Goal: Obtain resource: Download file/media

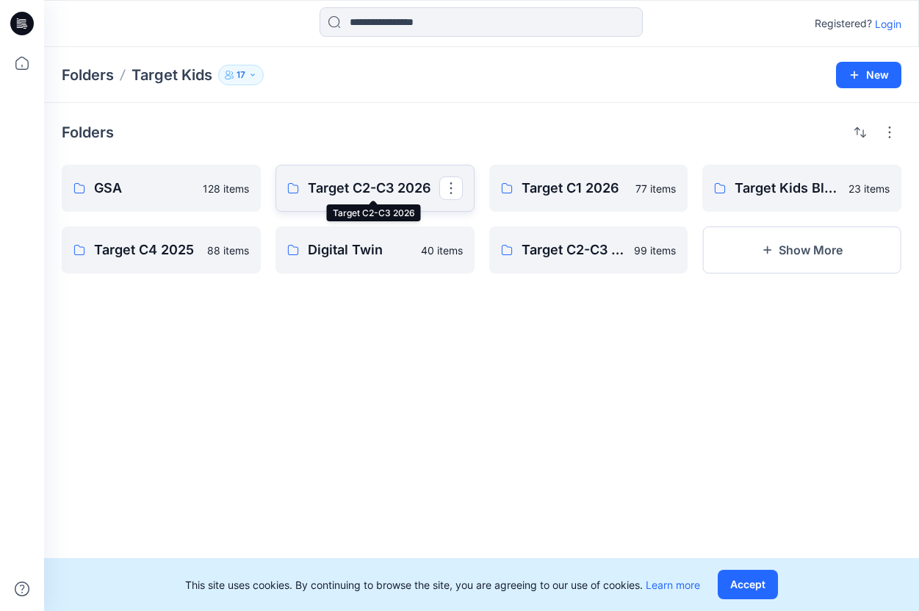
click at [334, 192] on p "Target C2-C3 2026" at bounding box center [374, 188] width 132 height 21
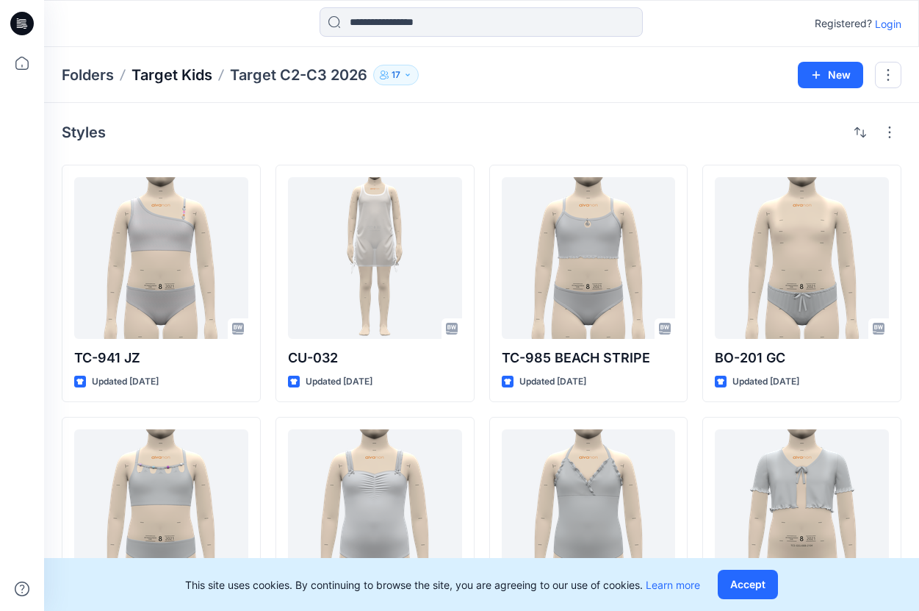
click at [187, 79] on p "Target Kids" at bounding box center [172, 75] width 81 height 21
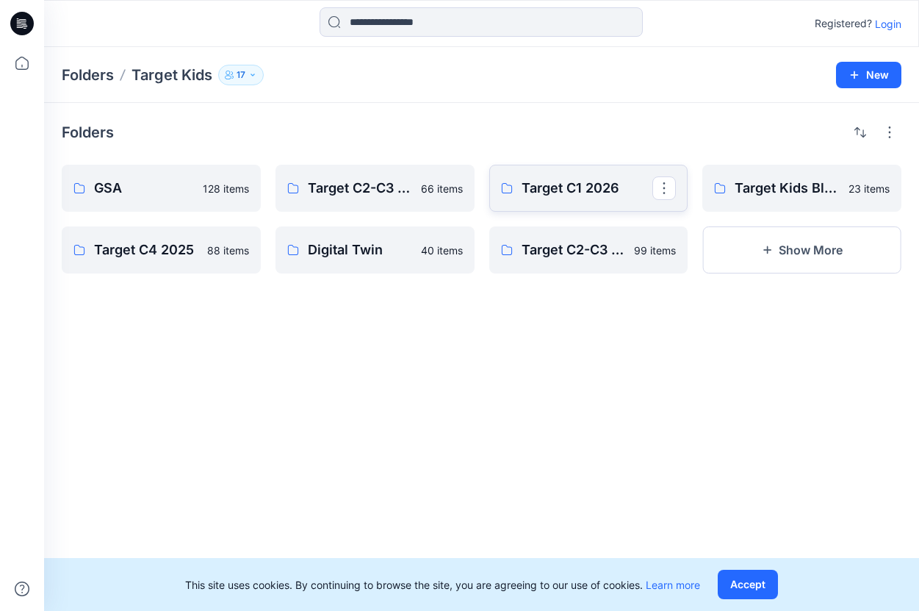
click at [598, 181] on p "Target C1 2026" at bounding box center [588, 188] width 132 height 21
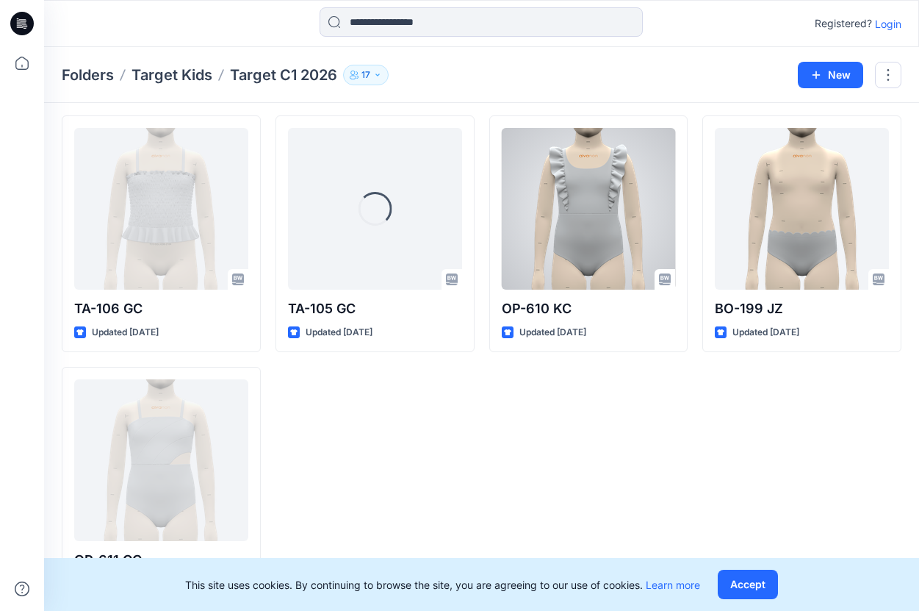
scroll to position [4582, 0]
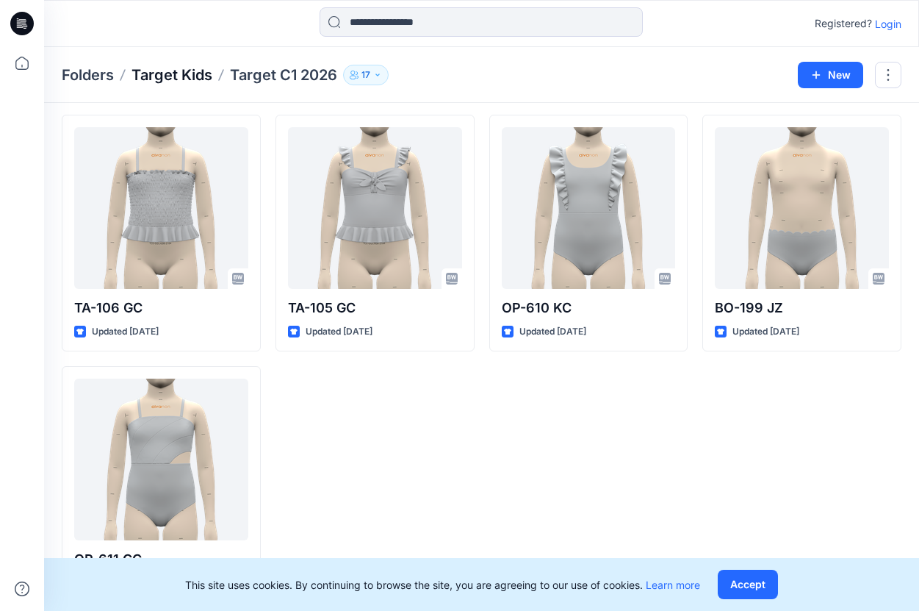
click at [207, 76] on p "Target Kids" at bounding box center [172, 75] width 81 height 21
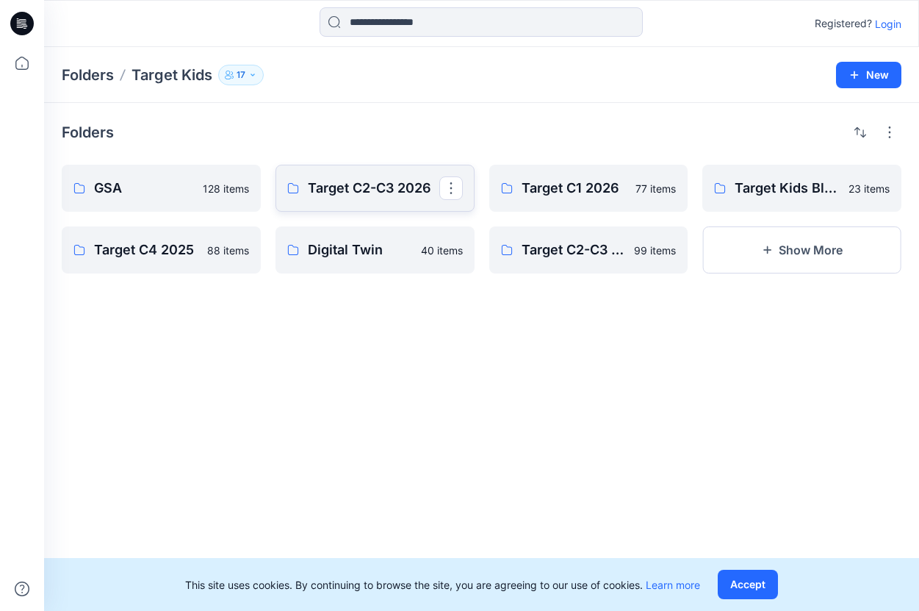
click at [376, 176] on link "Target C2-C3 2026" at bounding box center [375, 188] width 199 height 47
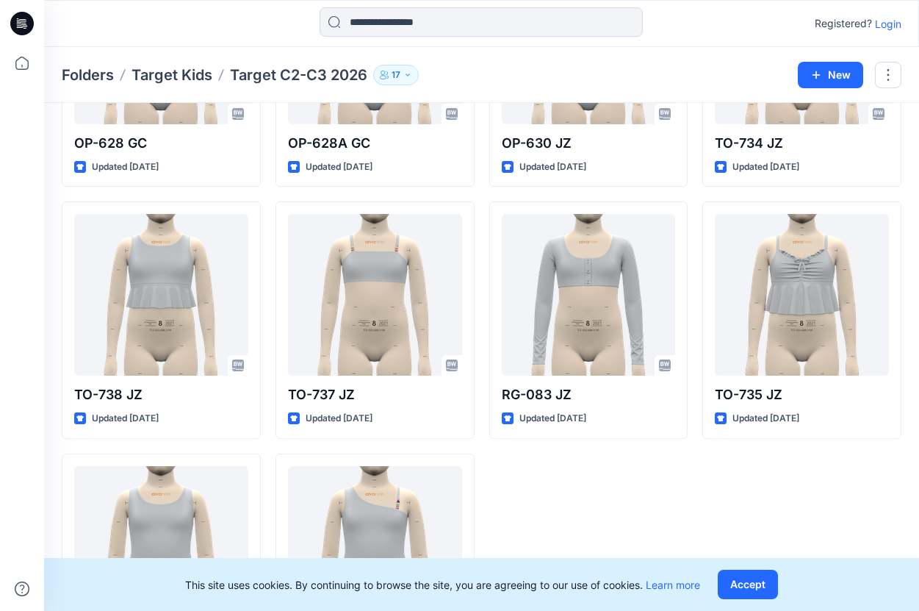
scroll to position [3836, 0]
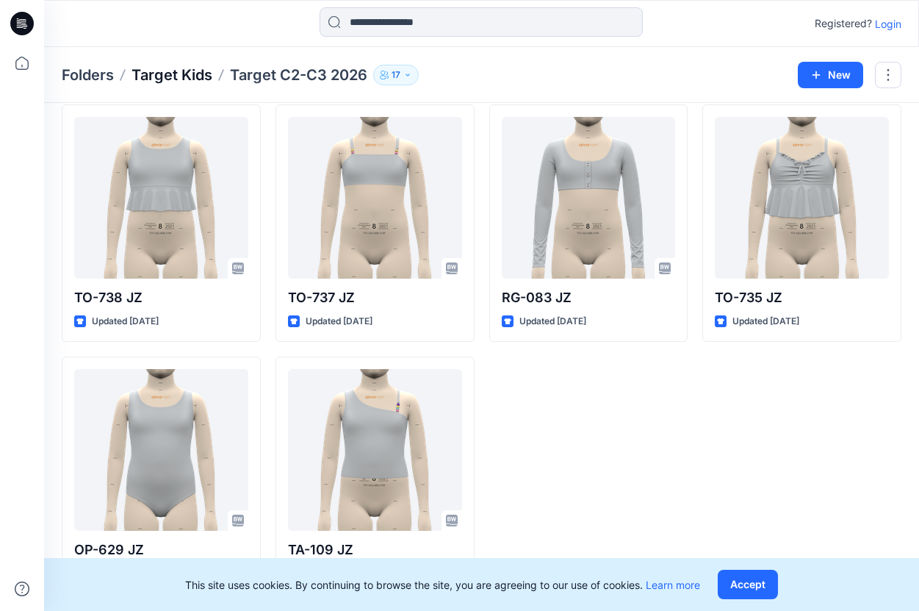
click at [175, 72] on p "Target Kids" at bounding box center [172, 75] width 81 height 21
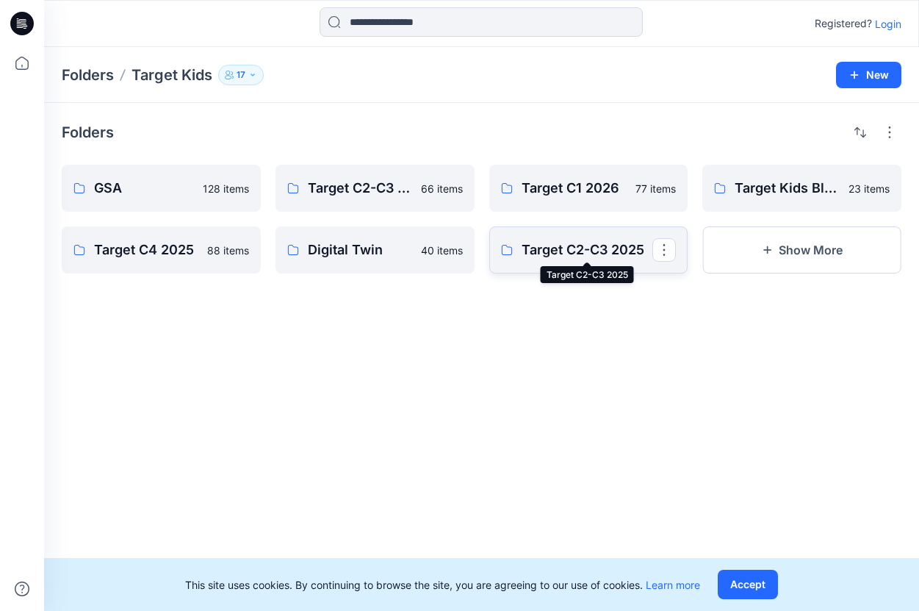
click at [547, 259] on p "Target C2-C3 2025" at bounding box center [588, 250] width 132 height 21
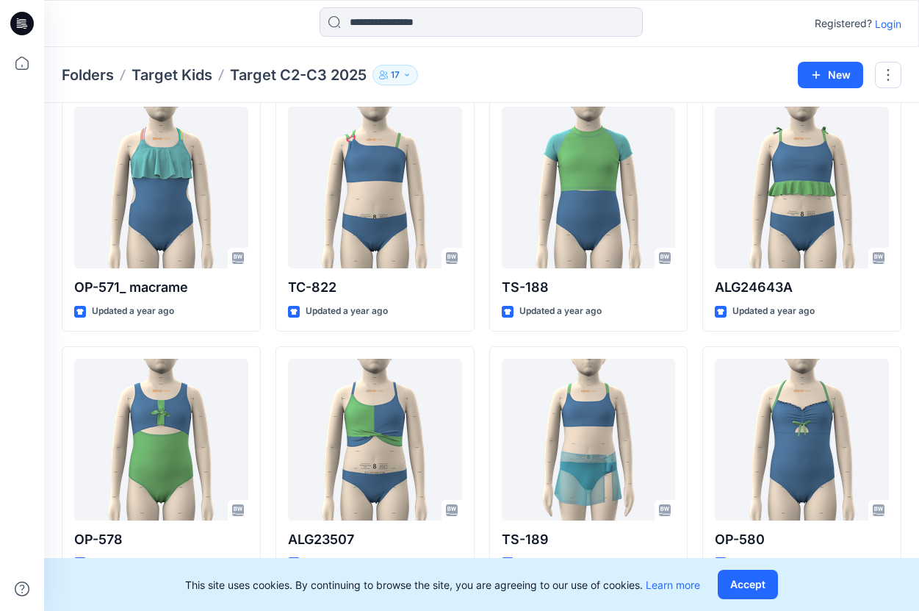
scroll to position [1610, 0]
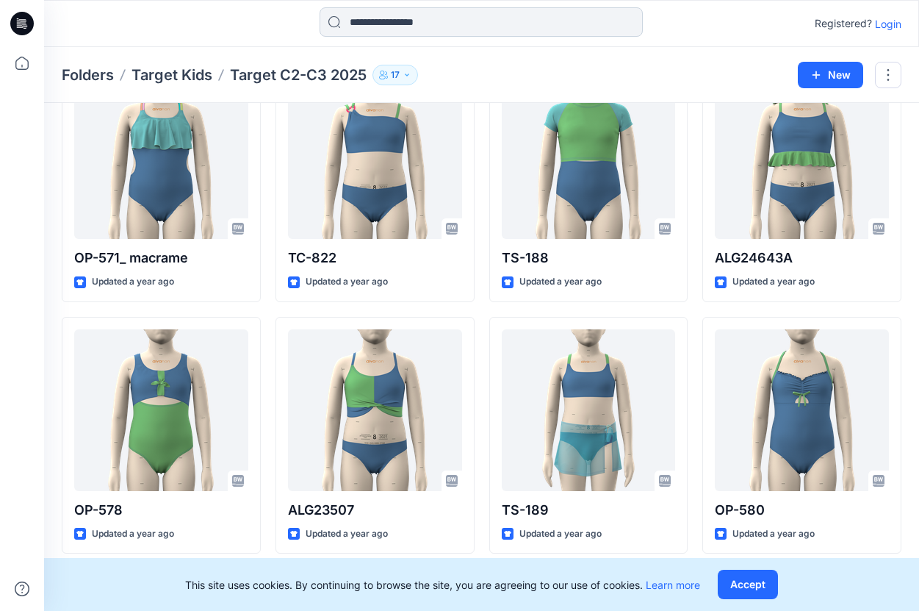
click at [452, 21] on input at bounding box center [481, 21] width 323 height 29
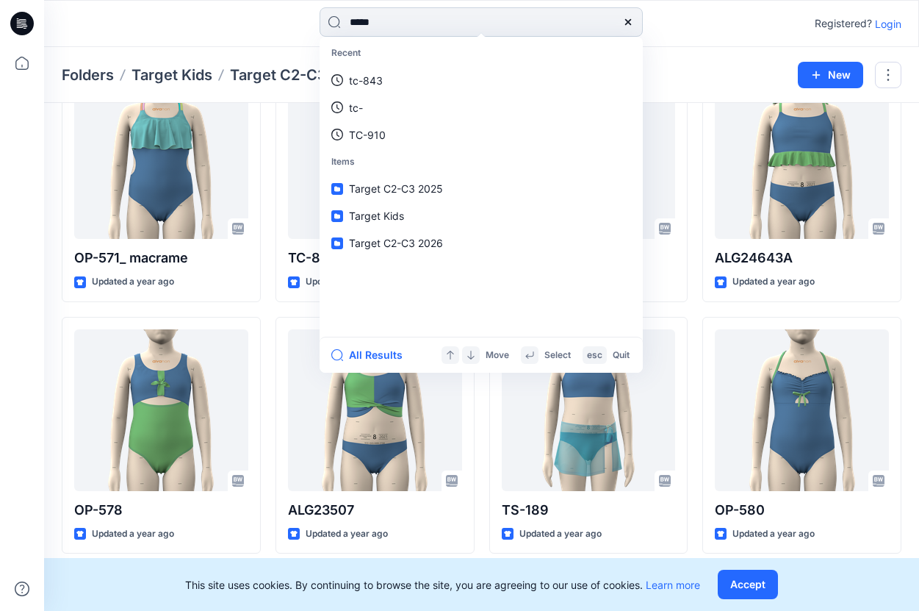
type input "******"
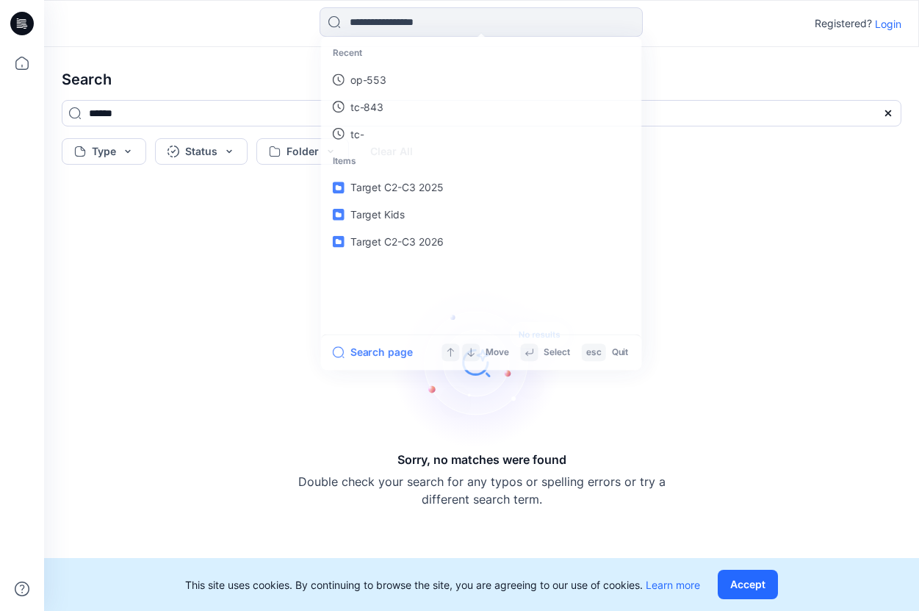
click at [212, 93] on h4 "Search" at bounding box center [482, 79] width 864 height 41
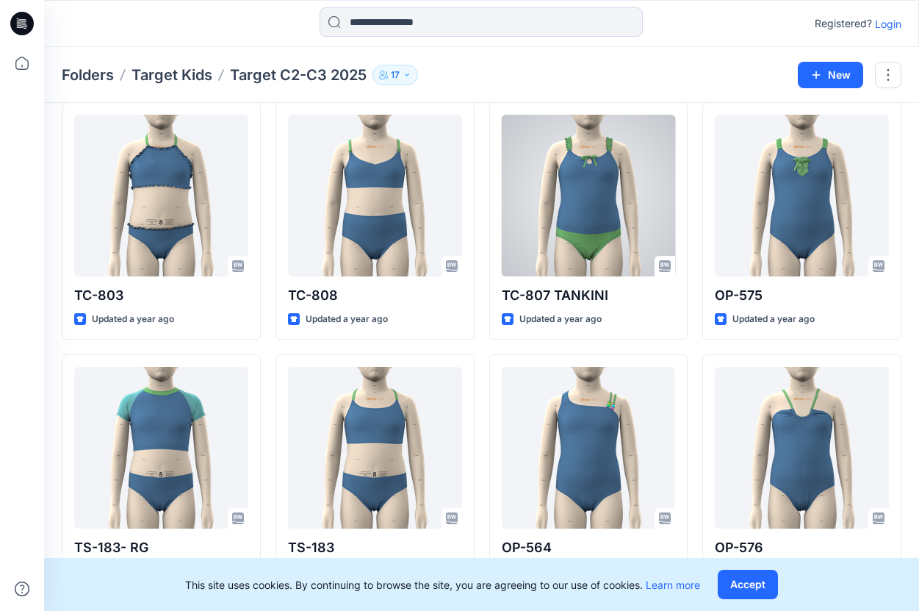
scroll to position [3336, 0]
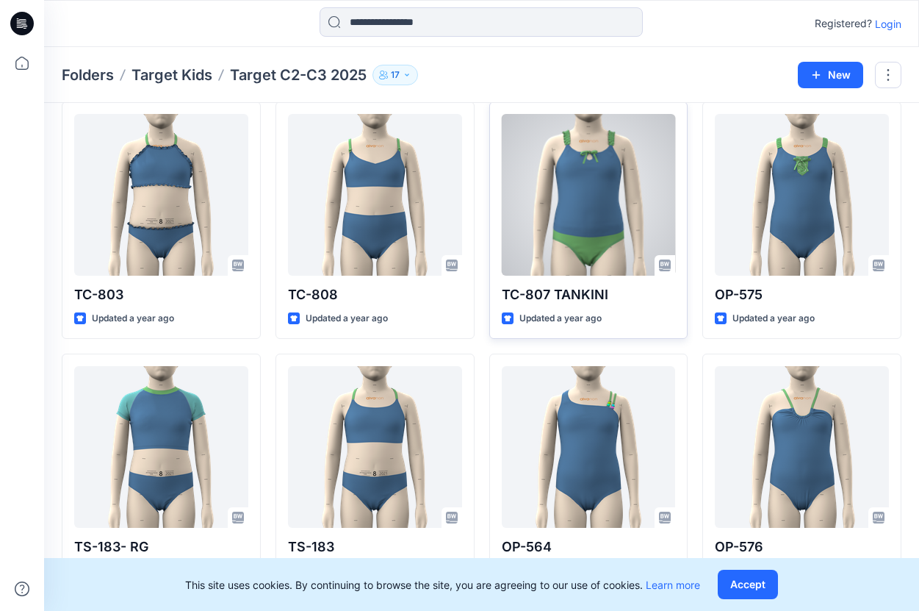
click at [583, 231] on div at bounding box center [589, 195] width 174 height 162
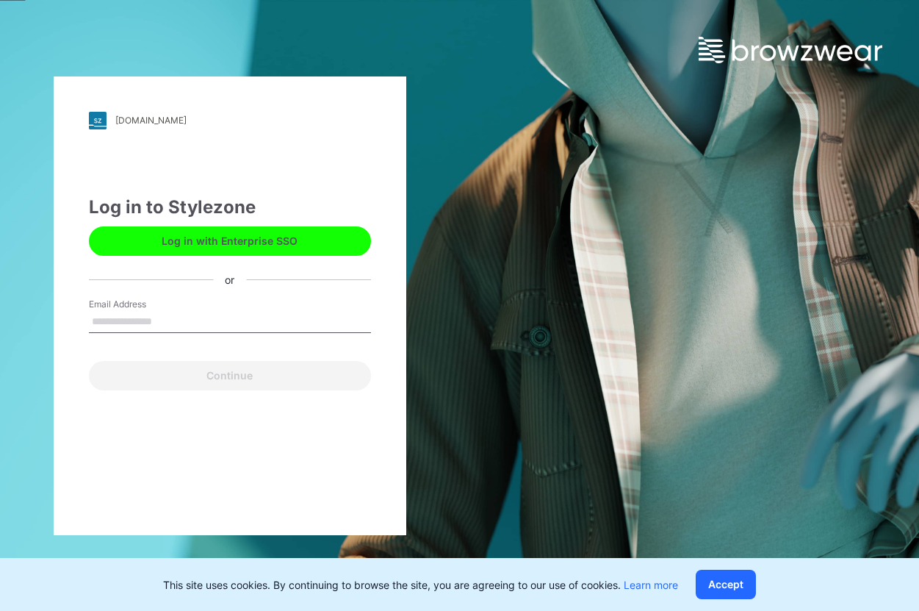
click at [311, 237] on button "Log in with Enterprise SSO" at bounding box center [230, 240] width 282 height 29
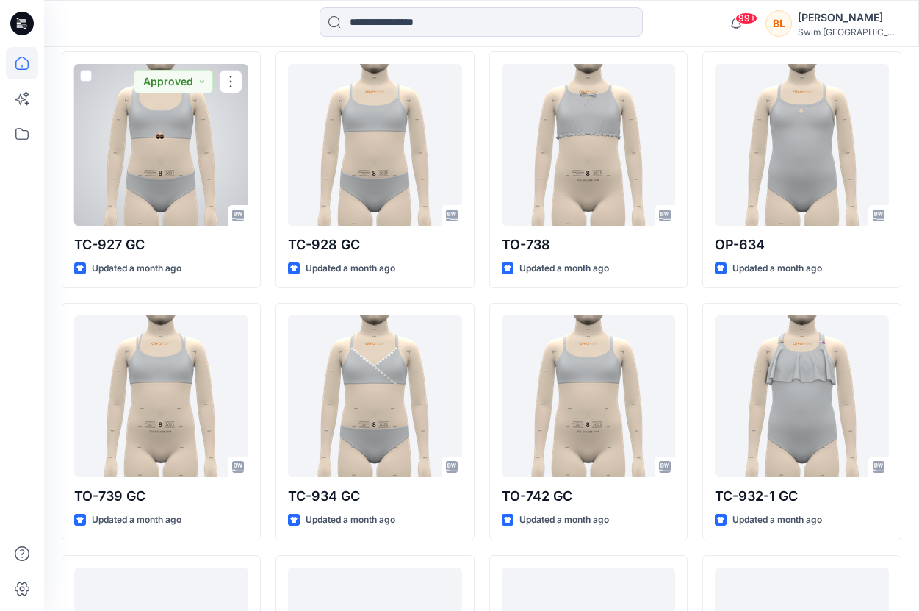
scroll to position [3711, 0]
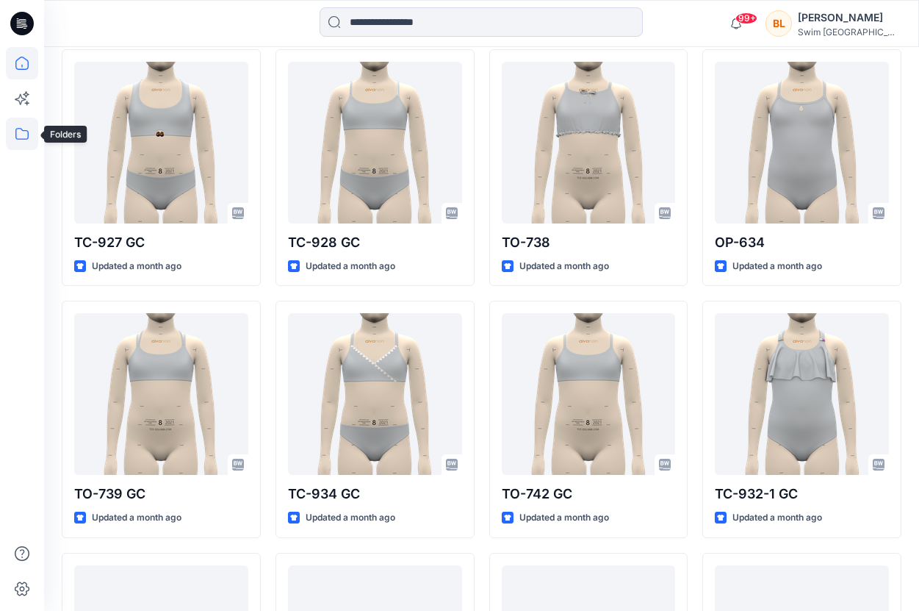
click at [12, 132] on icon at bounding box center [22, 134] width 32 height 32
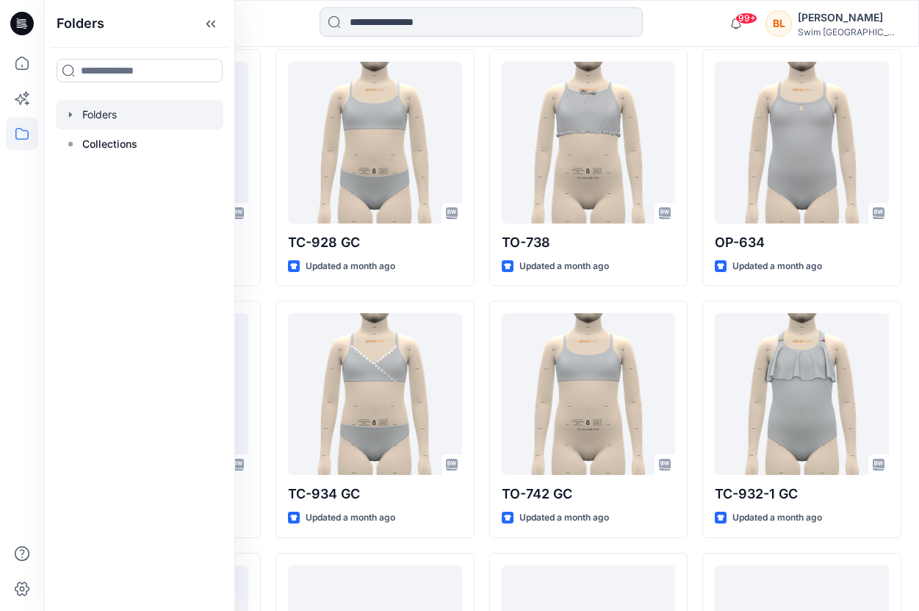
click at [101, 119] on div at bounding box center [140, 114] width 168 height 29
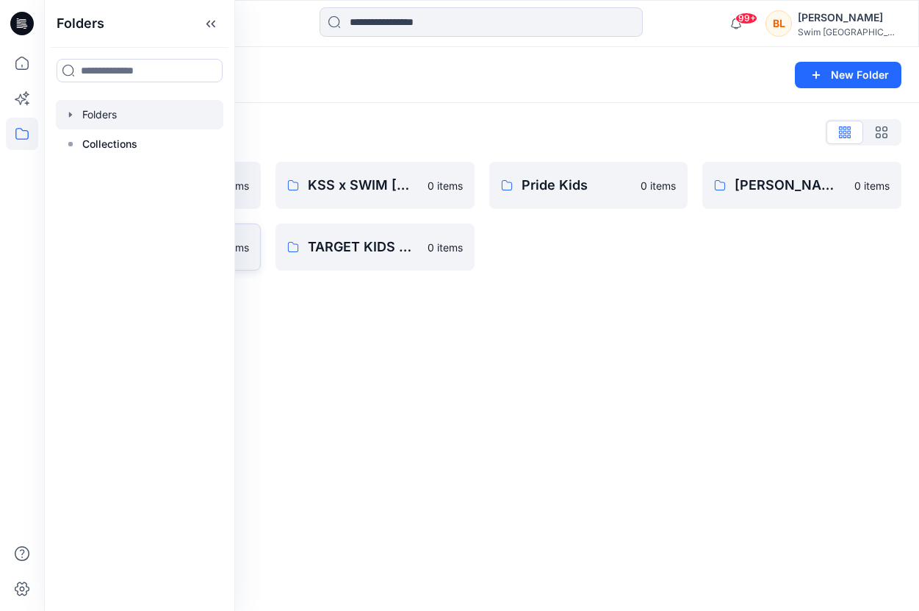
click at [251, 239] on link "Target Kids 0 items" at bounding box center [161, 246] width 199 height 47
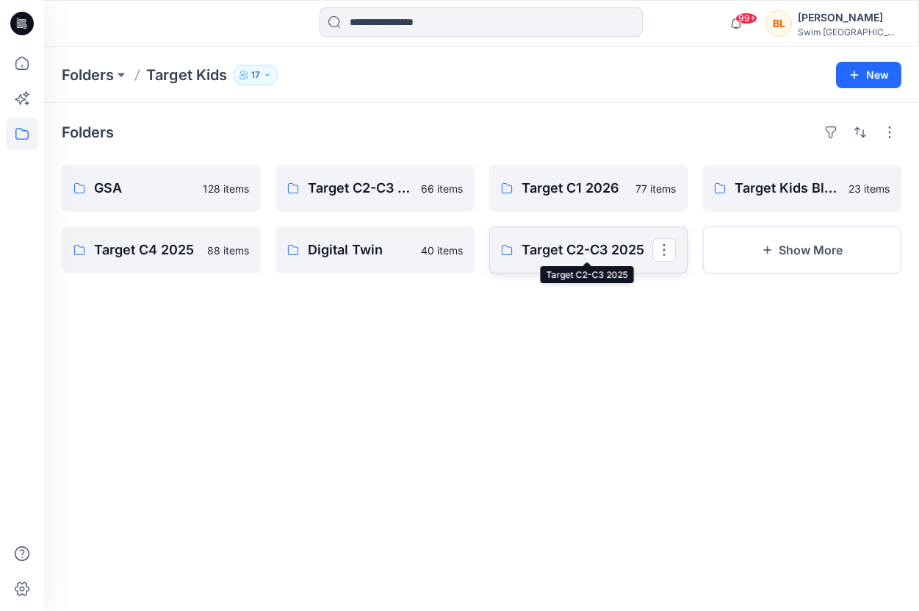
click at [534, 251] on p "Target C2-C3 2025" at bounding box center [588, 250] width 132 height 21
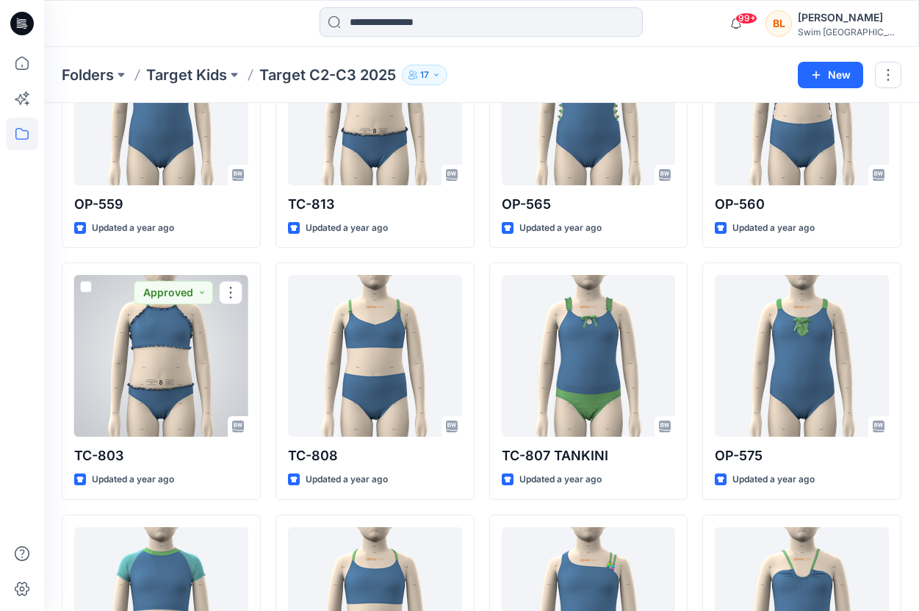
scroll to position [3179, 0]
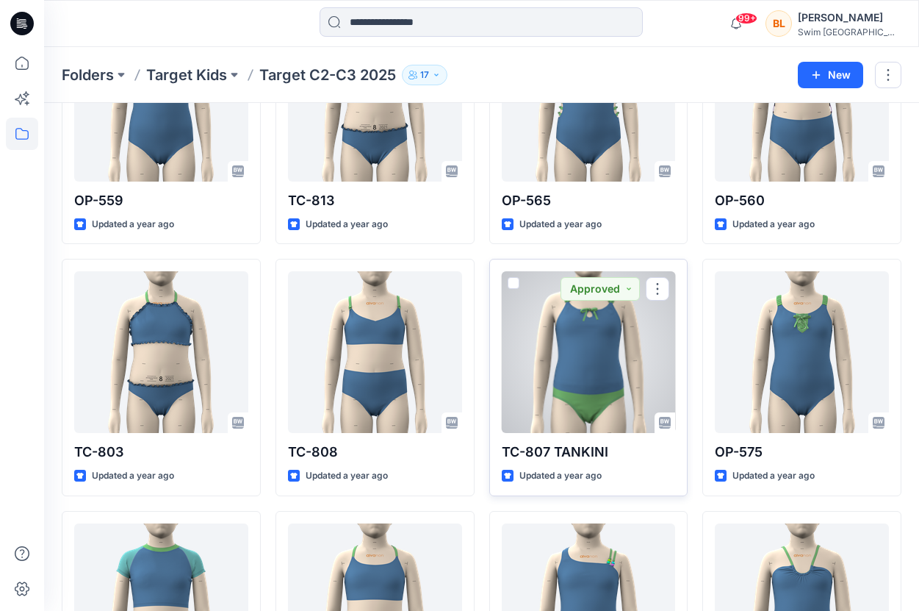
click at [540, 318] on div at bounding box center [589, 352] width 174 height 162
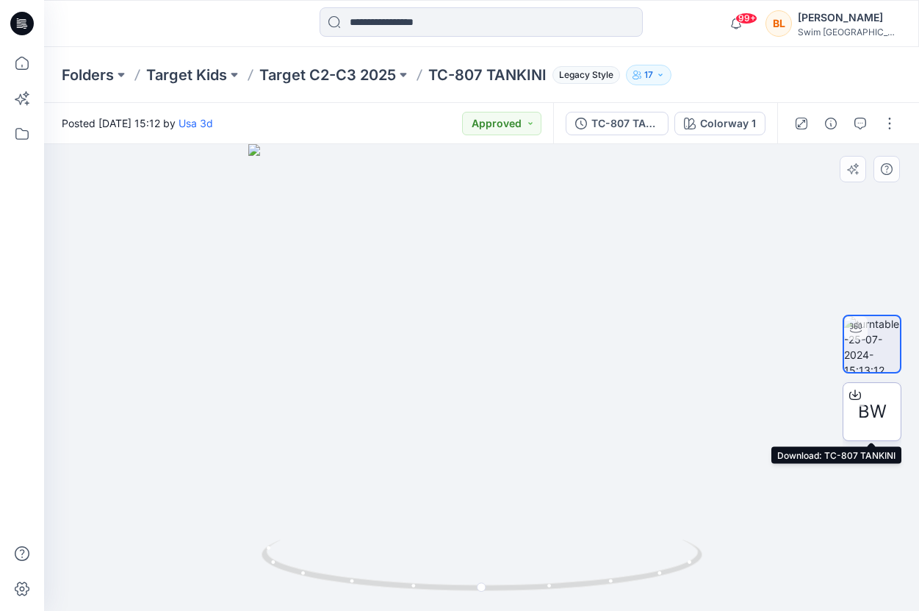
click at [877, 413] on span "BW" at bounding box center [872, 411] width 29 height 26
drag, startPoint x: 487, startPoint y: 591, endPoint x: 730, endPoint y: 572, distance: 244.0
click at [730, 572] on div at bounding box center [481, 377] width 875 height 467
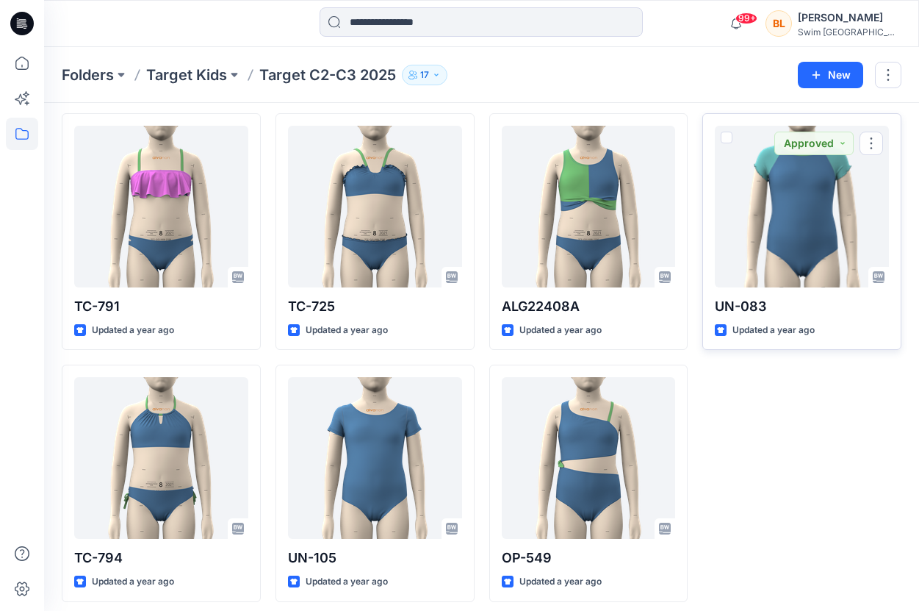
scroll to position [5851, 0]
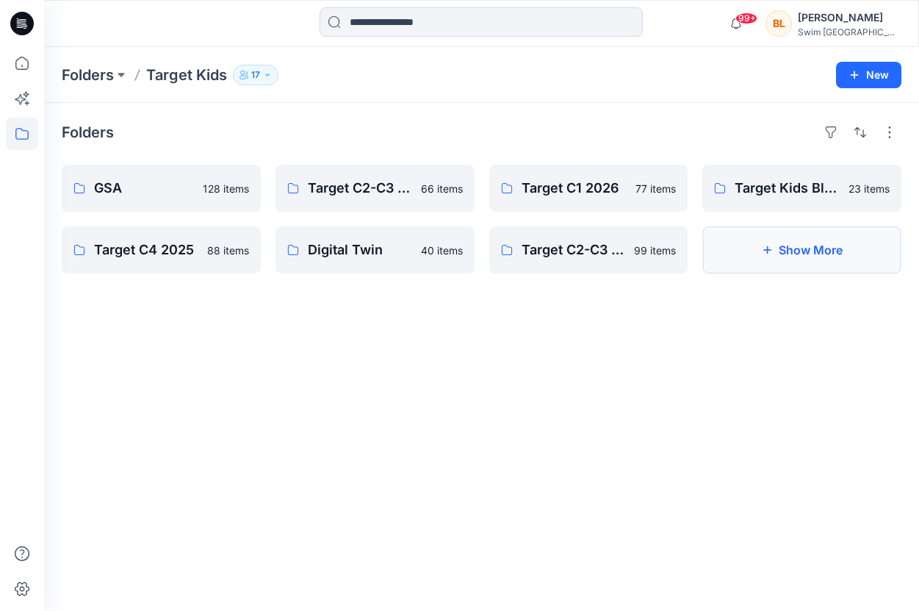
click at [811, 259] on button "Show More" at bounding box center [802, 249] width 199 height 47
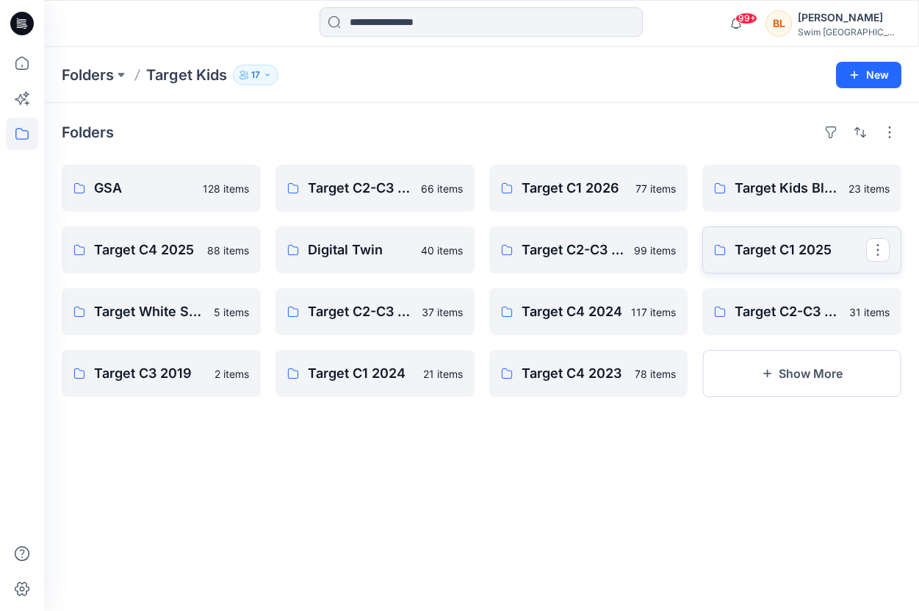
click at [805, 253] on p "Target C1 2025" at bounding box center [801, 250] width 132 height 21
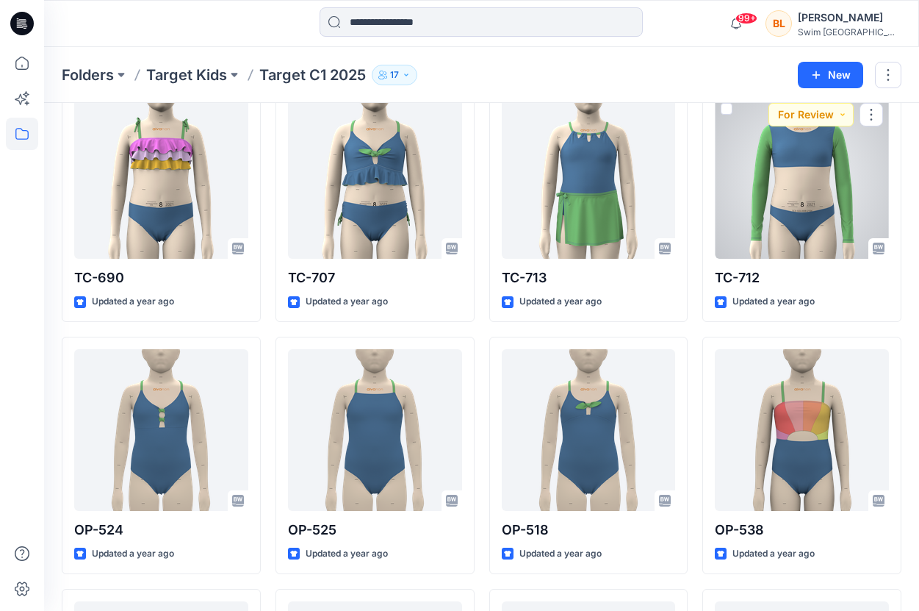
scroll to position [2830, 0]
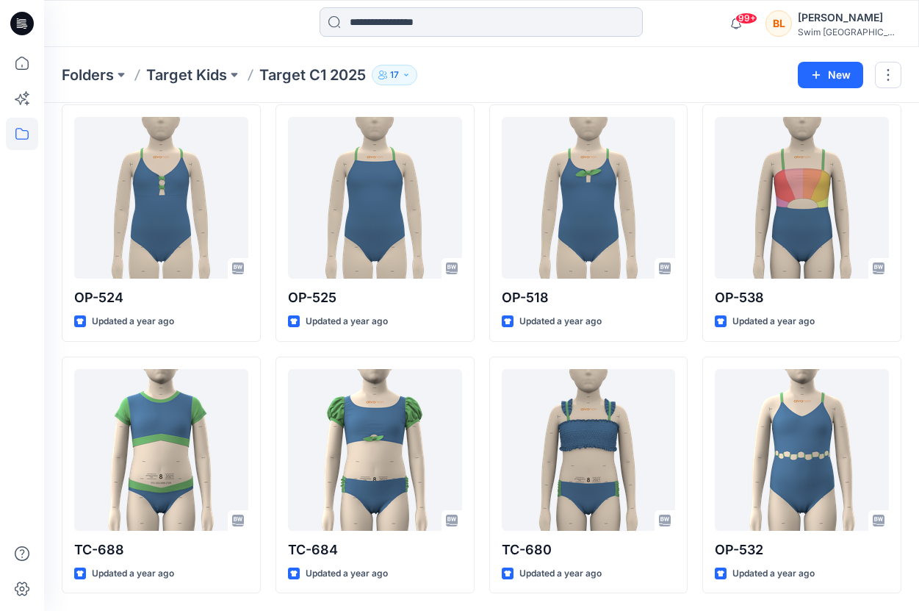
click at [506, 10] on input at bounding box center [481, 21] width 323 height 29
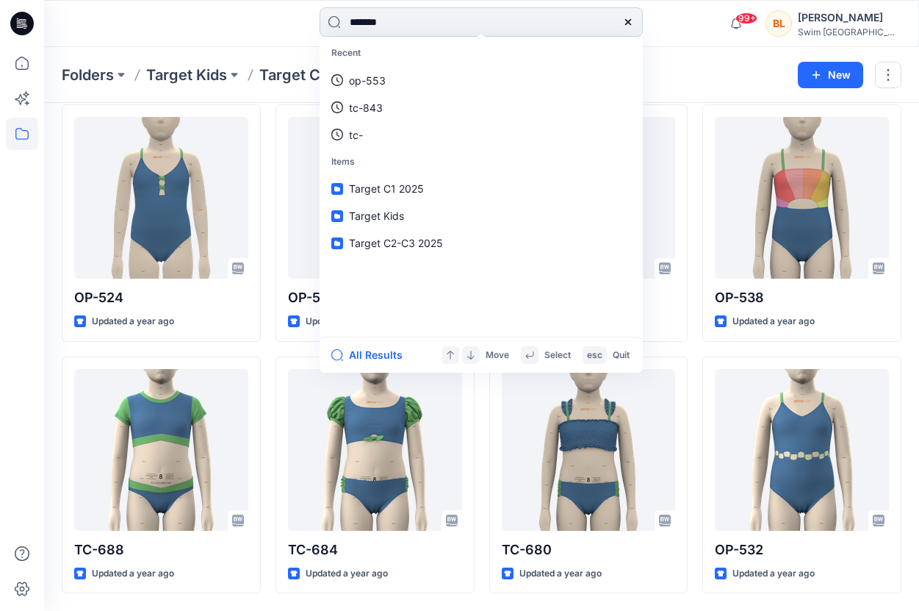
type input "********"
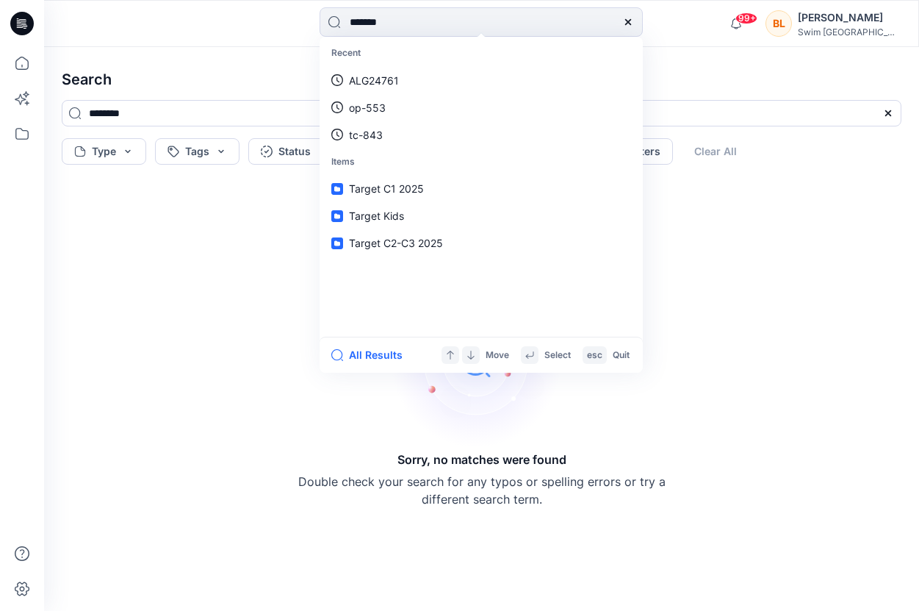
type input "********"
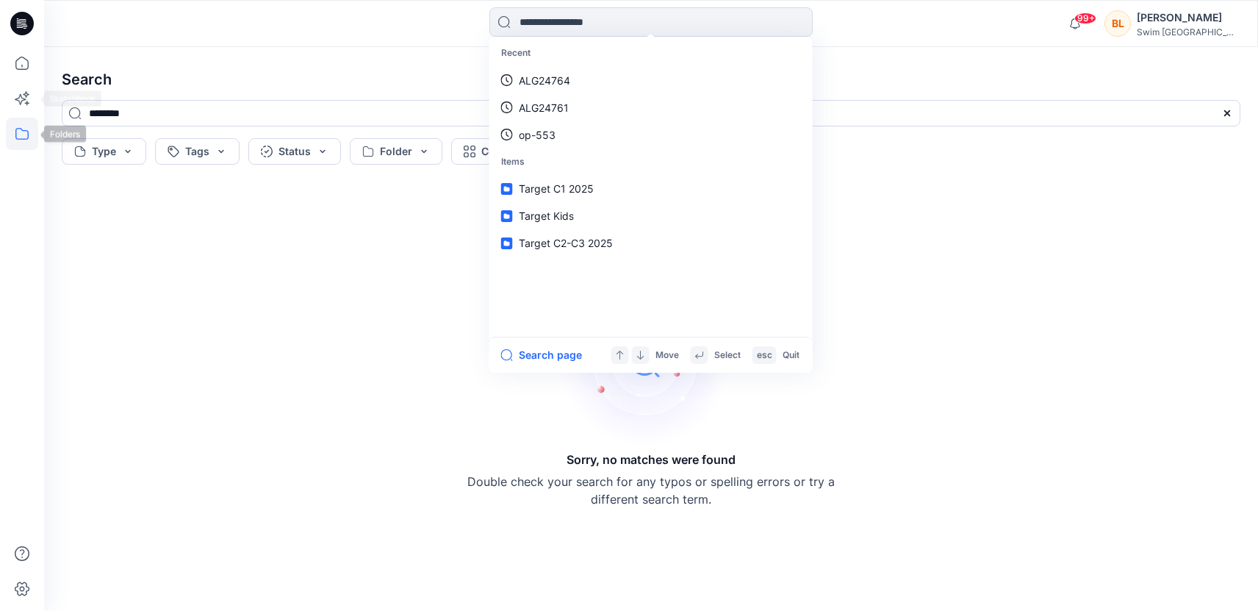
click at [12, 127] on icon at bounding box center [22, 134] width 32 height 32
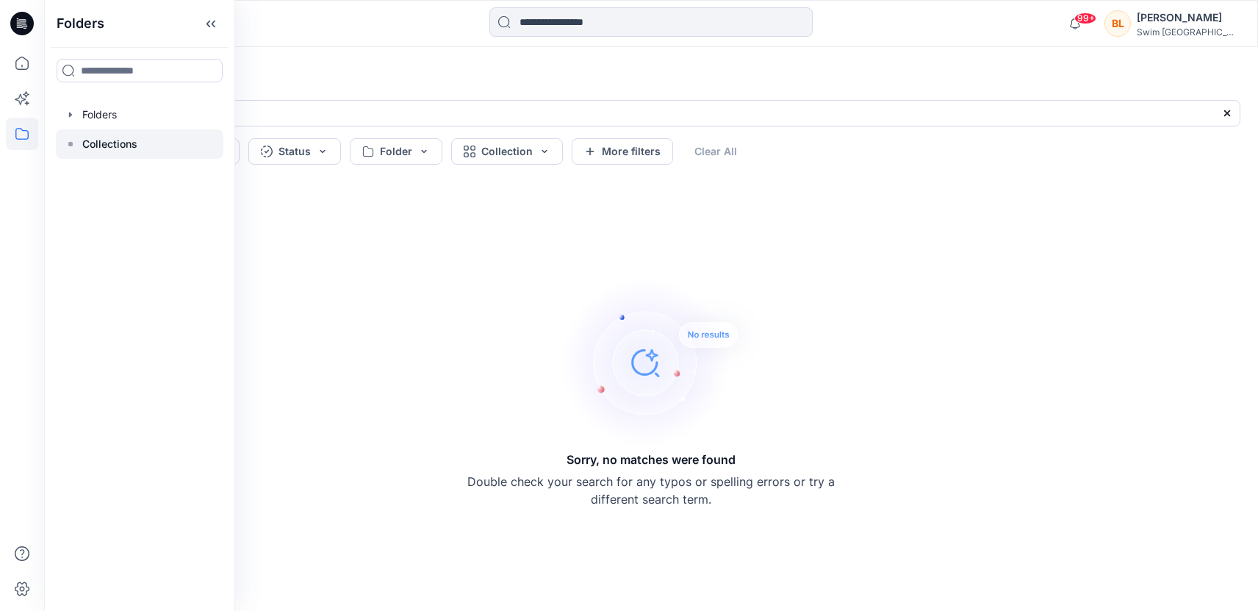
click at [120, 142] on p "Collections" at bounding box center [109, 144] width 55 height 18
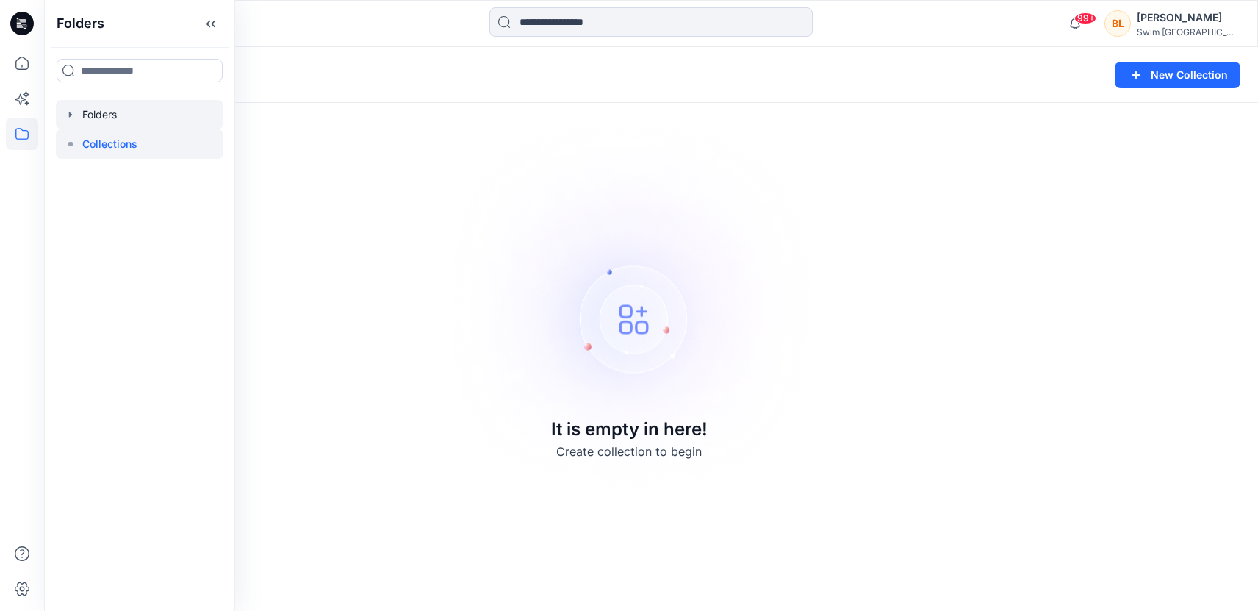
click at [153, 114] on div at bounding box center [140, 114] width 168 height 29
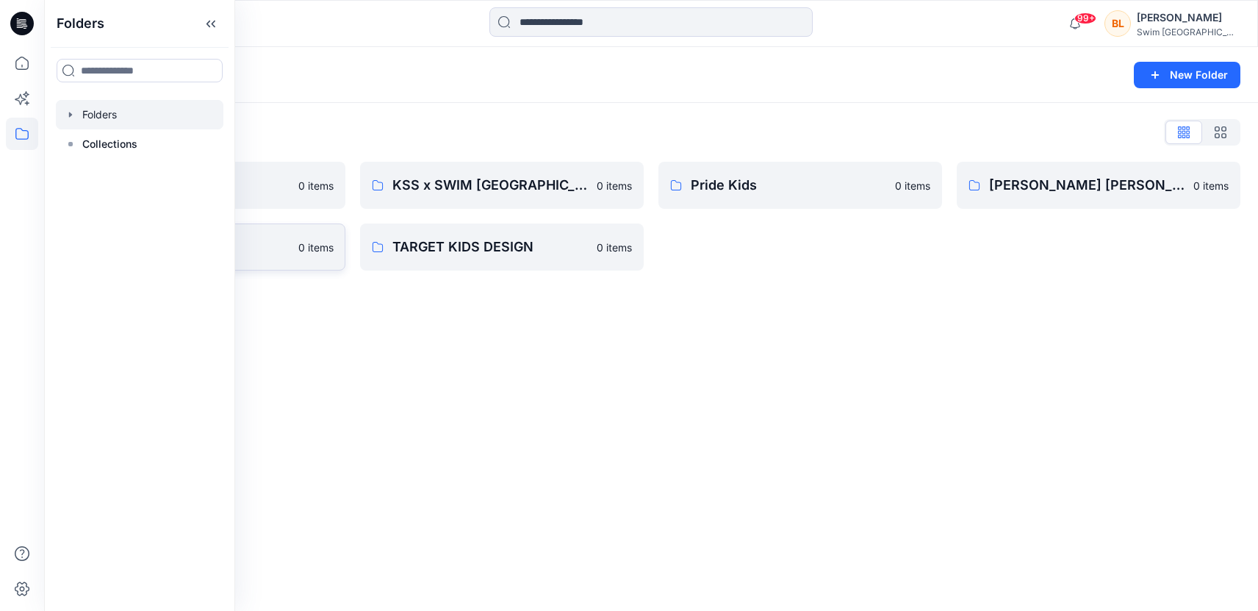
click at [283, 235] on link "Target Kids 0 items" at bounding box center [204, 246] width 284 height 47
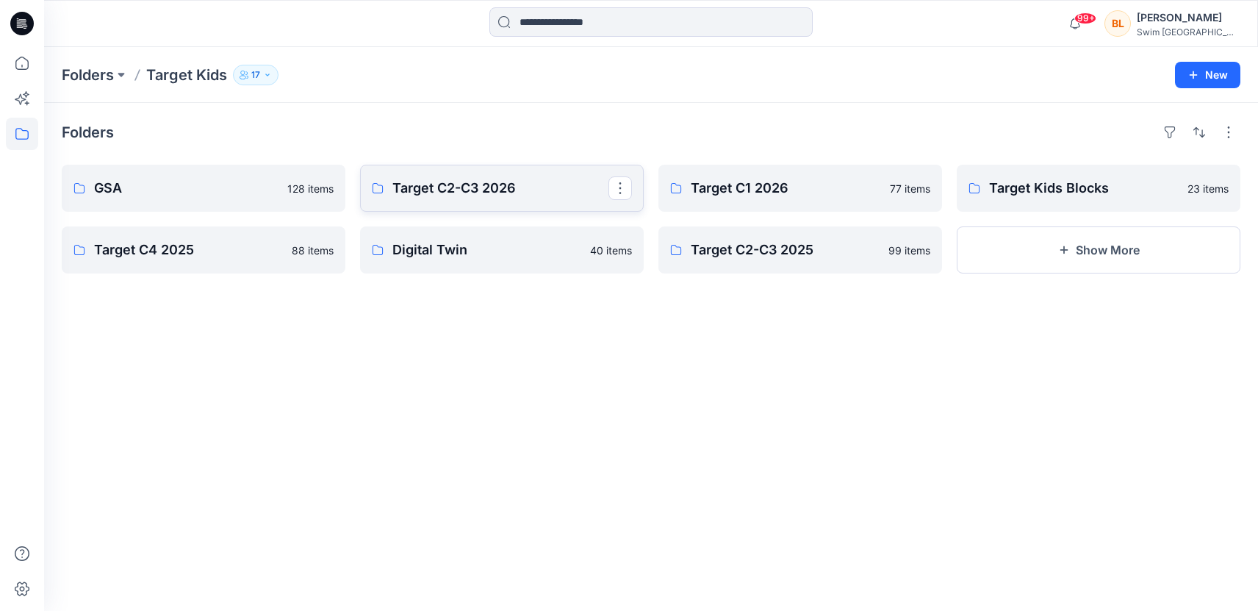
click at [545, 188] on p "Target C2-C3 2026" at bounding box center [500, 188] width 216 height 21
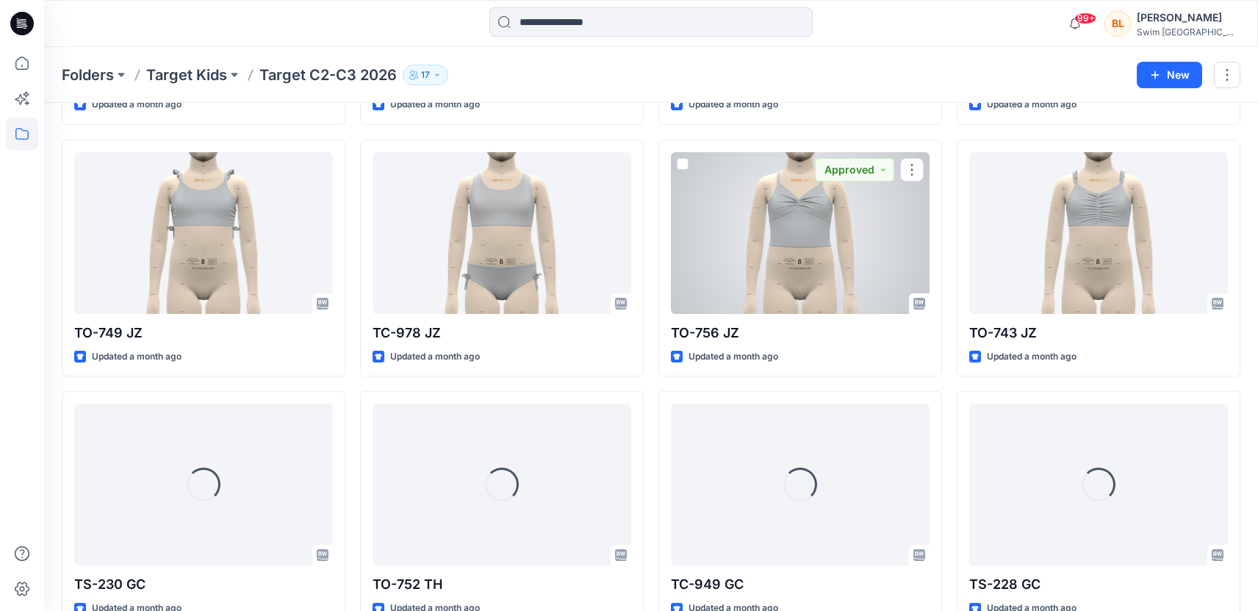
scroll to position [1288, 0]
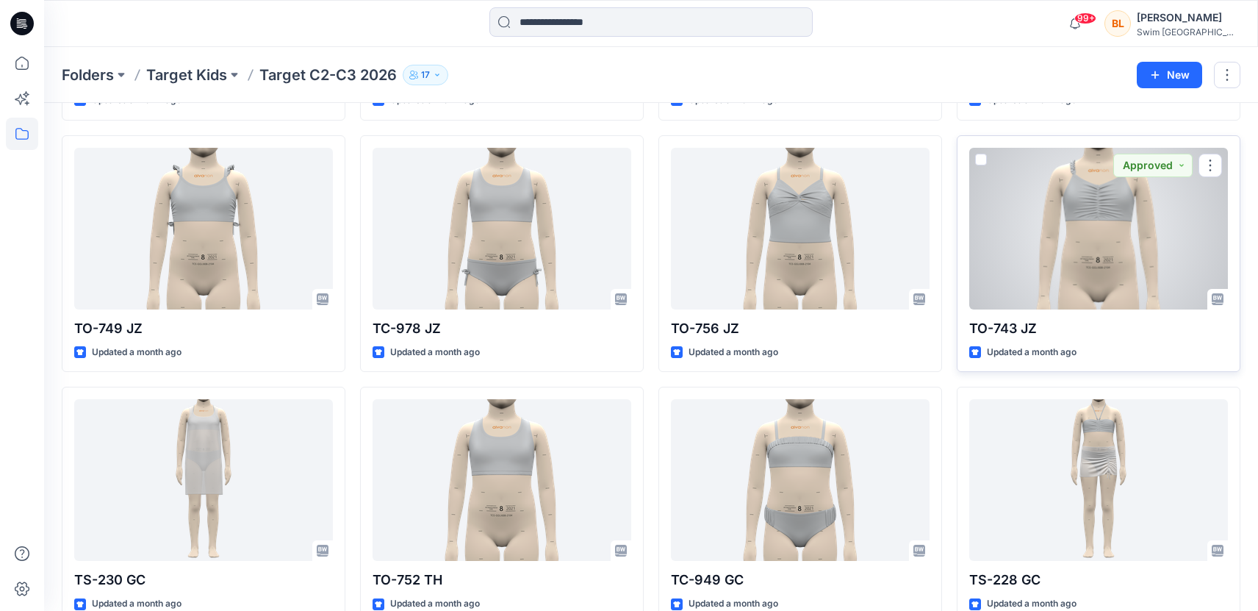
click at [919, 231] on div at bounding box center [1098, 229] width 259 height 162
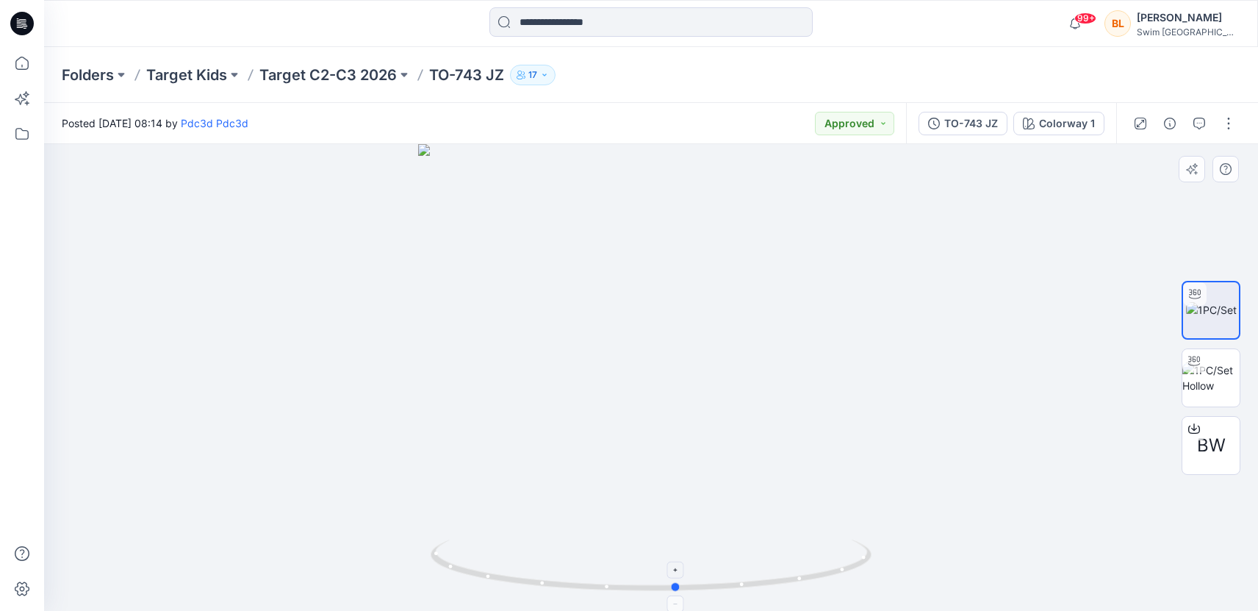
drag, startPoint x: 653, startPoint y: 592, endPoint x: 679, endPoint y: 609, distance: 30.8
click at [679, 595] on icon at bounding box center [653, 566] width 445 height 55
click at [919, 428] on div "BW" at bounding box center [1211, 445] width 59 height 59
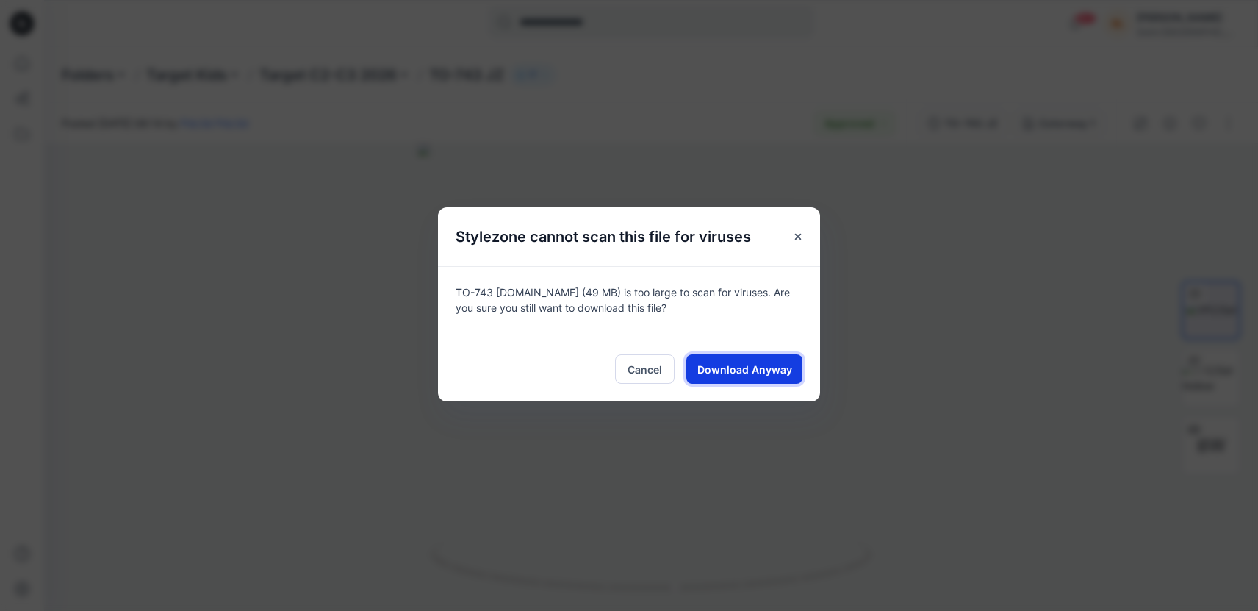
click at [726, 362] on span "Download Anyway" at bounding box center [744, 369] width 95 height 15
